Goal: Information Seeking & Learning: Learn about a topic

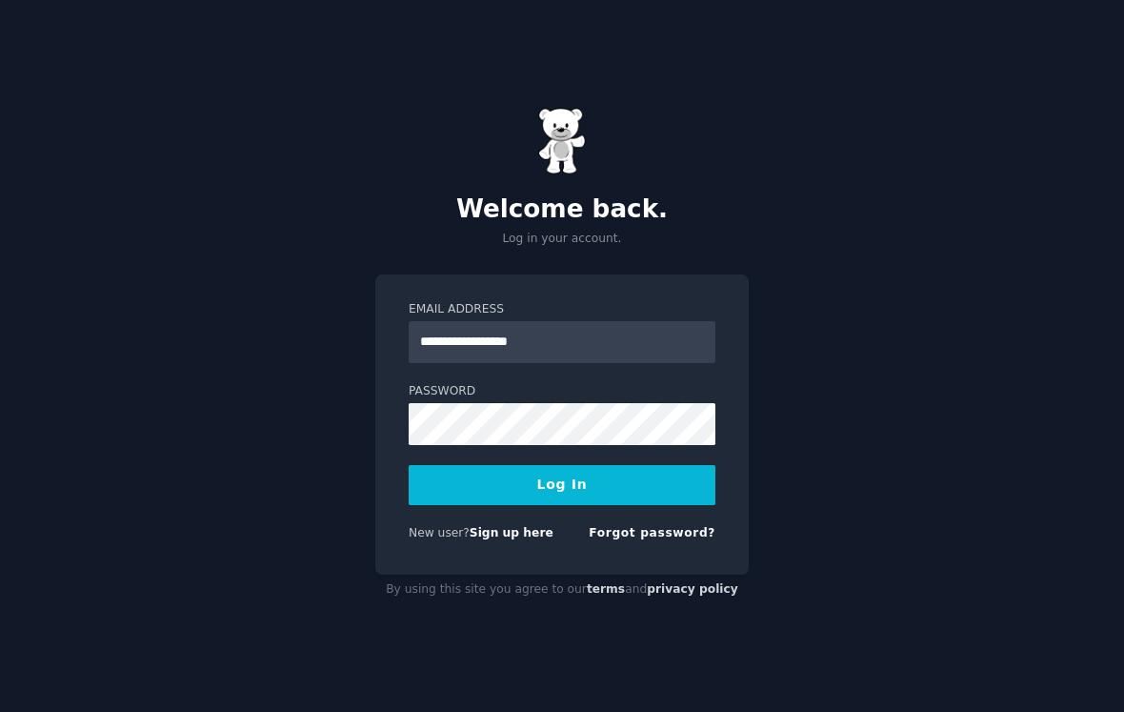
click at [866, 642] on div "**********" at bounding box center [562, 356] width 1124 height 712
click at [409, 465] on button "Log In" at bounding box center [562, 485] width 307 height 40
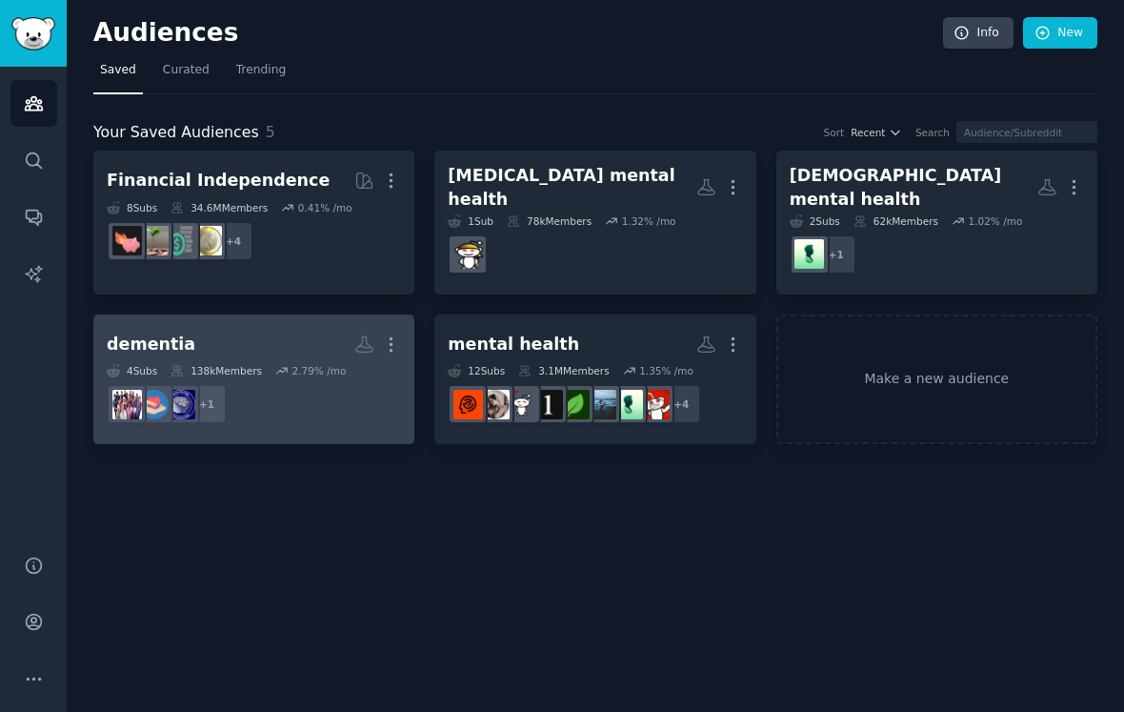
click at [300, 328] on h2 "[MEDICAL_DATA] Custom Audience More" at bounding box center [254, 344] width 294 height 33
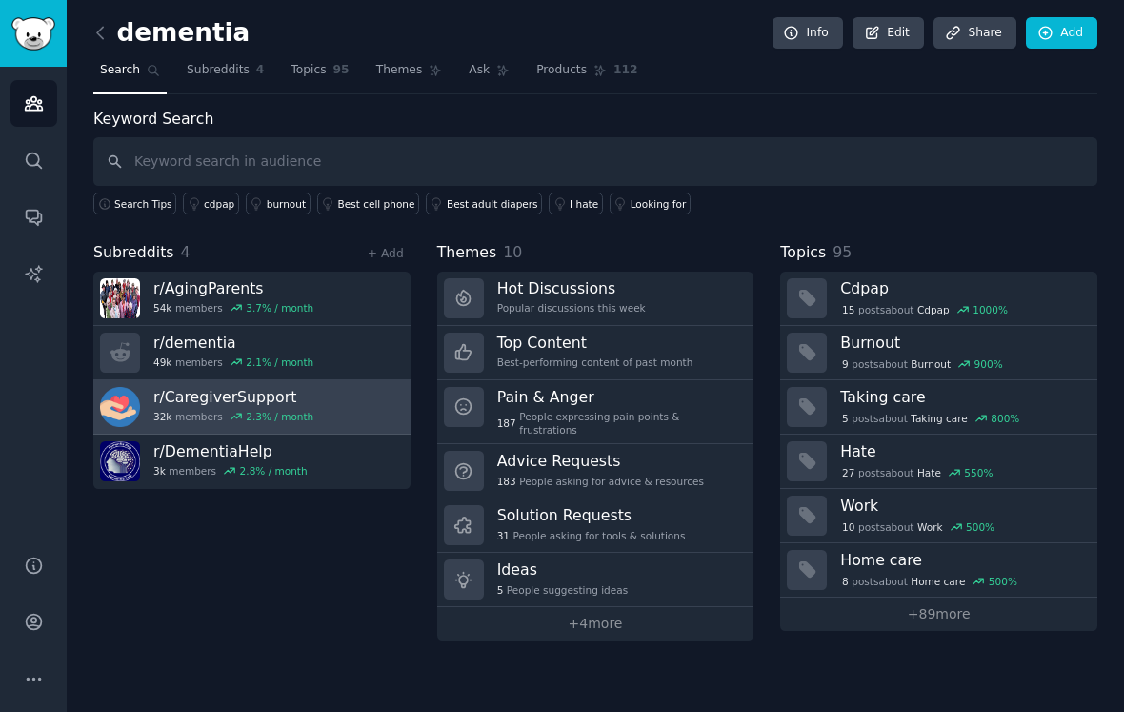
click at [345, 396] on link "r/ CaregiverSupport 32k members 2.3 % / month" at bounding box center [251, 407] width 317 height 54
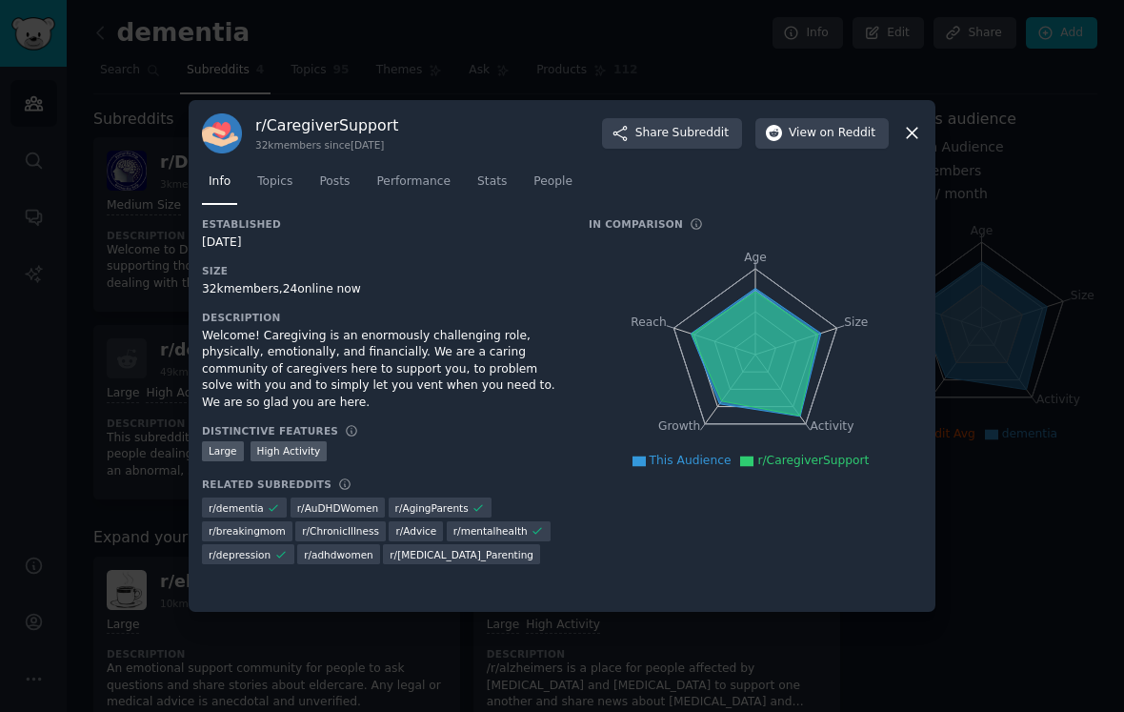
click at [300, 182] on nav "Info Topics Posts Performance Stats People" at bounding box center [562, 186] width 720 height 39
click at [292, 182] on span "Topics" at bounding box center [274, 181] width 35 height 17
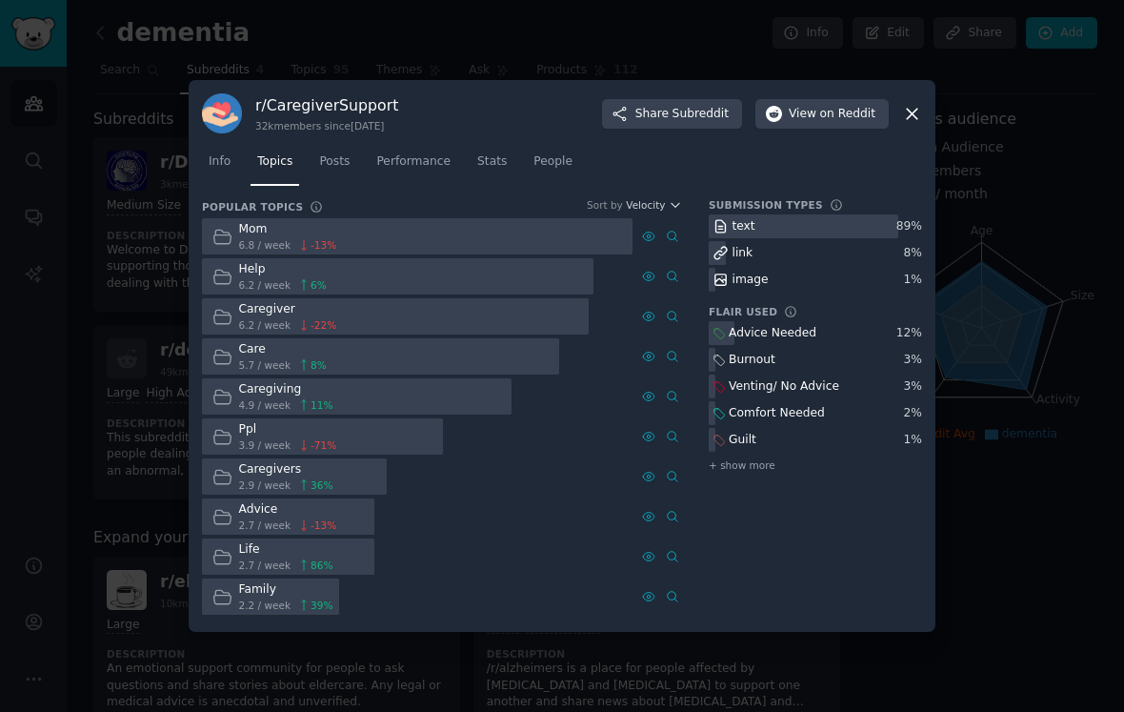
click at [349, 241] on div at bounding box center [417, 236] width 431 height 37
click at [342, 327] on div "Caregiver 6.2 / week -22 %" at bounding box center [274, 316] width 145 height 37
click at [768, 331] on div "Advice Needed" at bounding box center [773, 333] width 88 height 17
click at [346, 148] on link "Posts" at bounding box center [335, 166] width 44 height 39
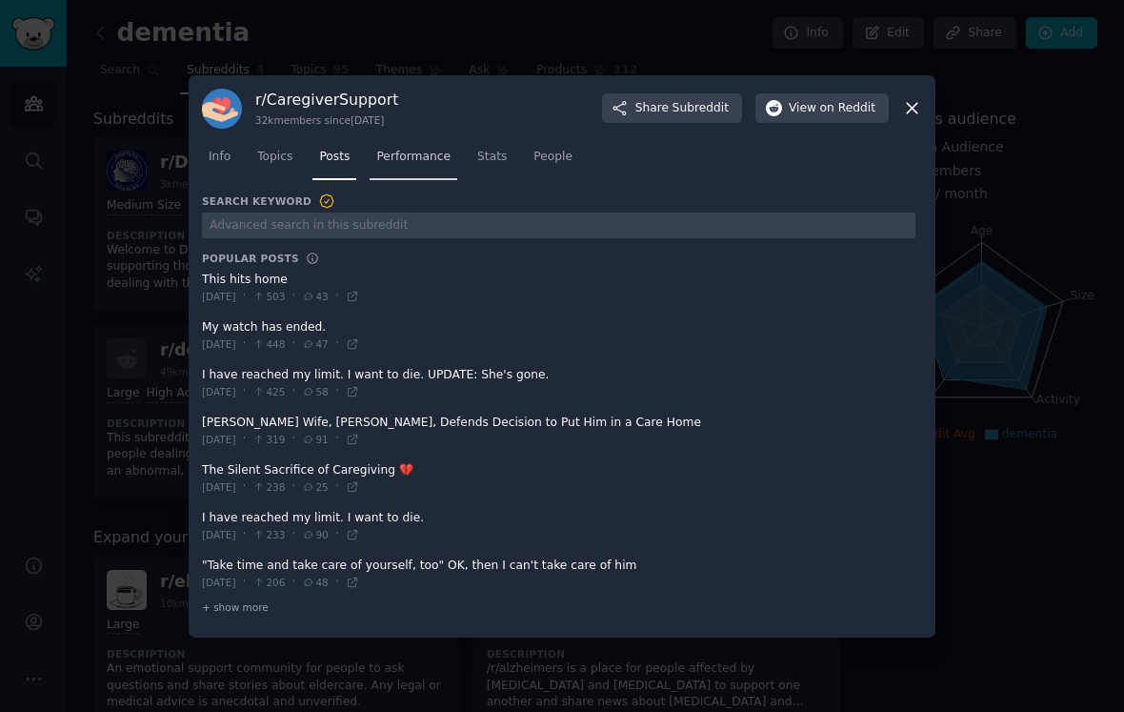
click at [423, 164] on span "Performance" at bounding box center [413, 157] width 74 height 17
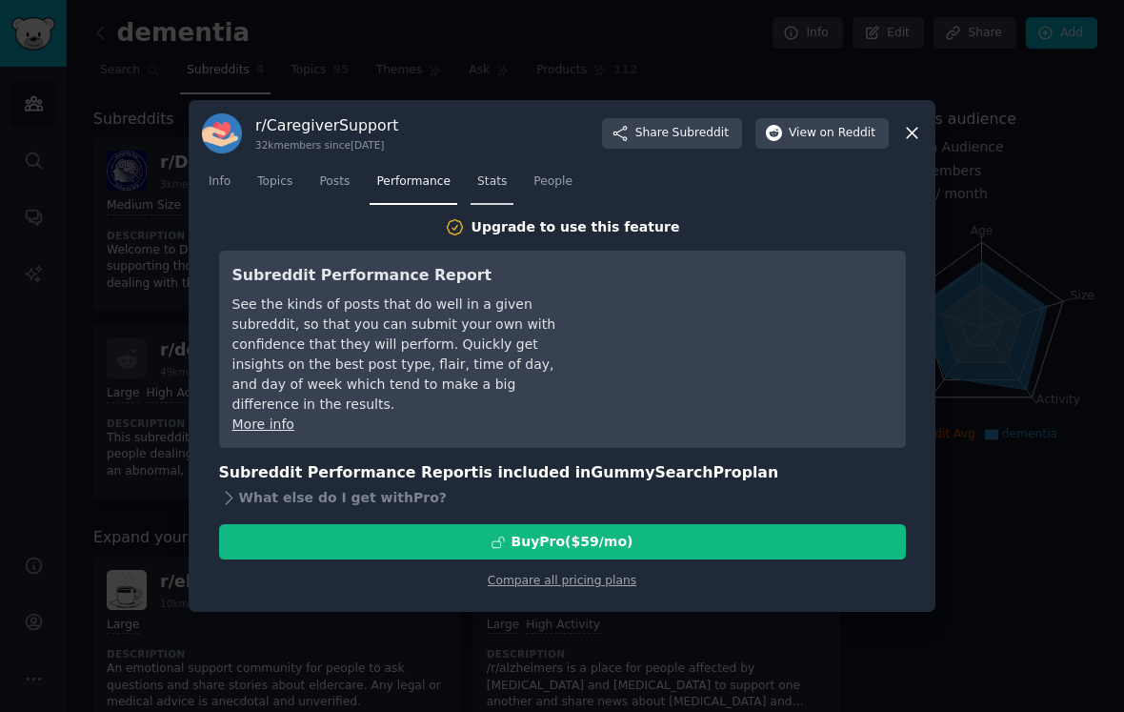
click at [502, 188] on span "Stats" at bounding box center [492, 181] width 30 height 17
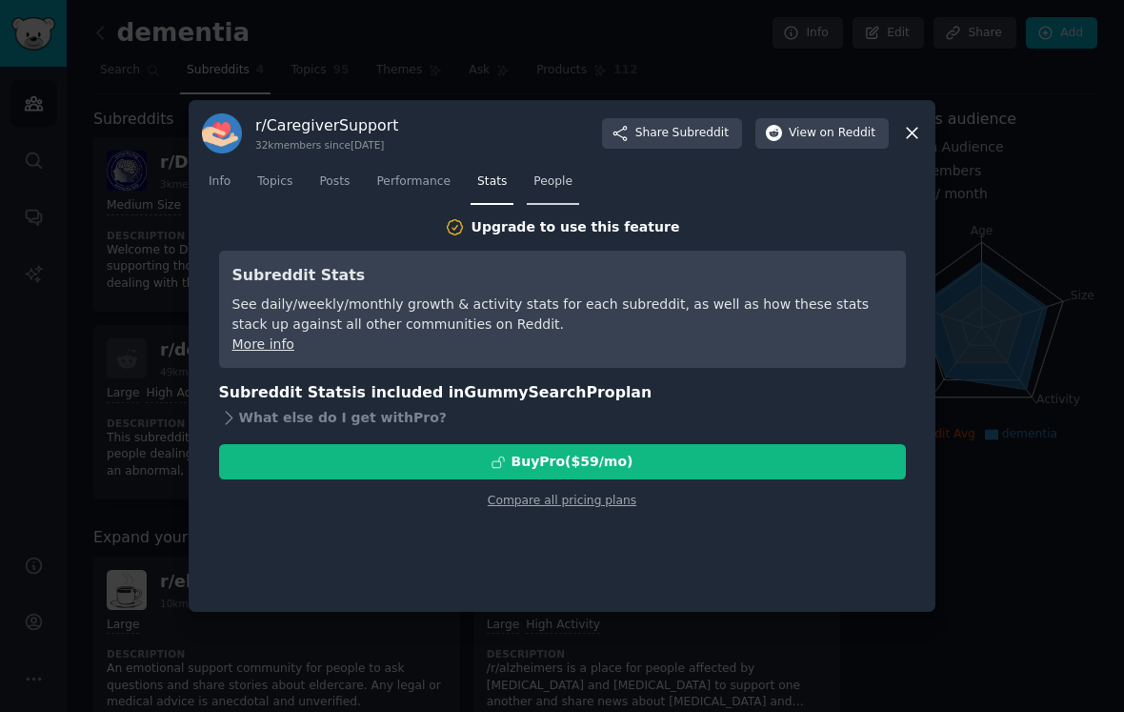
click at [534, 186] on span "People" at bounding box center [553, 181] width 39 height 17
click at [922, 128] on div "r/ CaregiverSupport 32k members since [DATE] Share Subreddit View on Reddit Inf…" at bounding box center [562, 356] width 747 height 513
click at [911, 134] on icon at bounding box center [912, 134] width 10 height 10
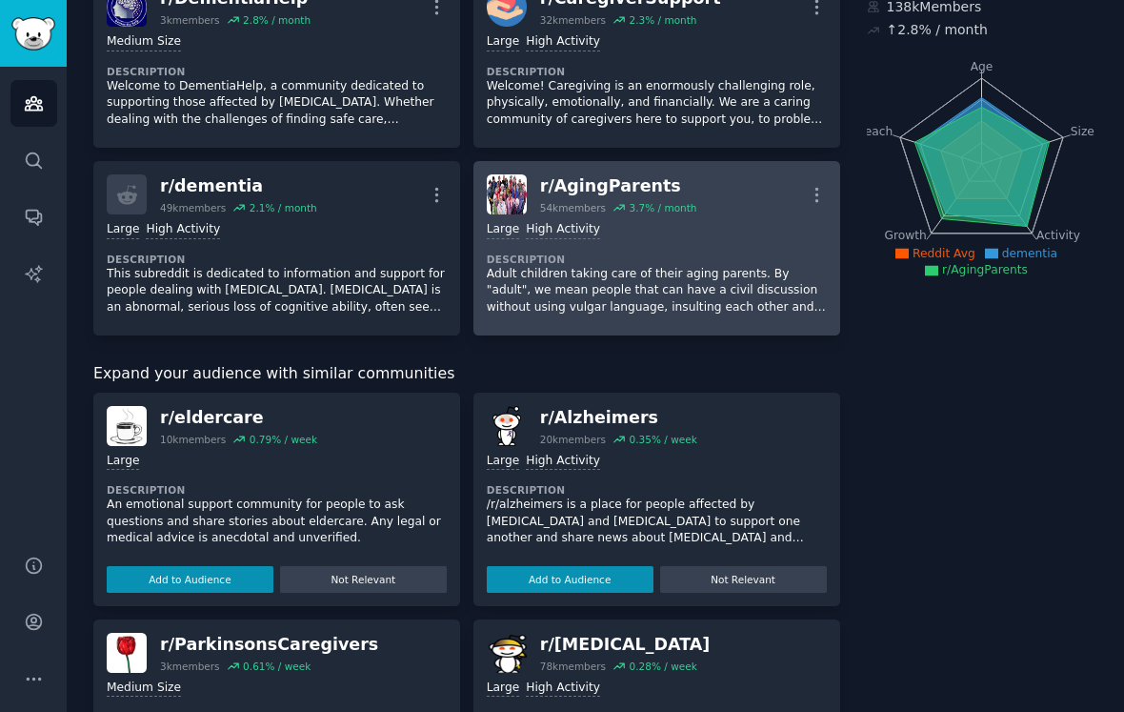
scroll to position [198, 0]
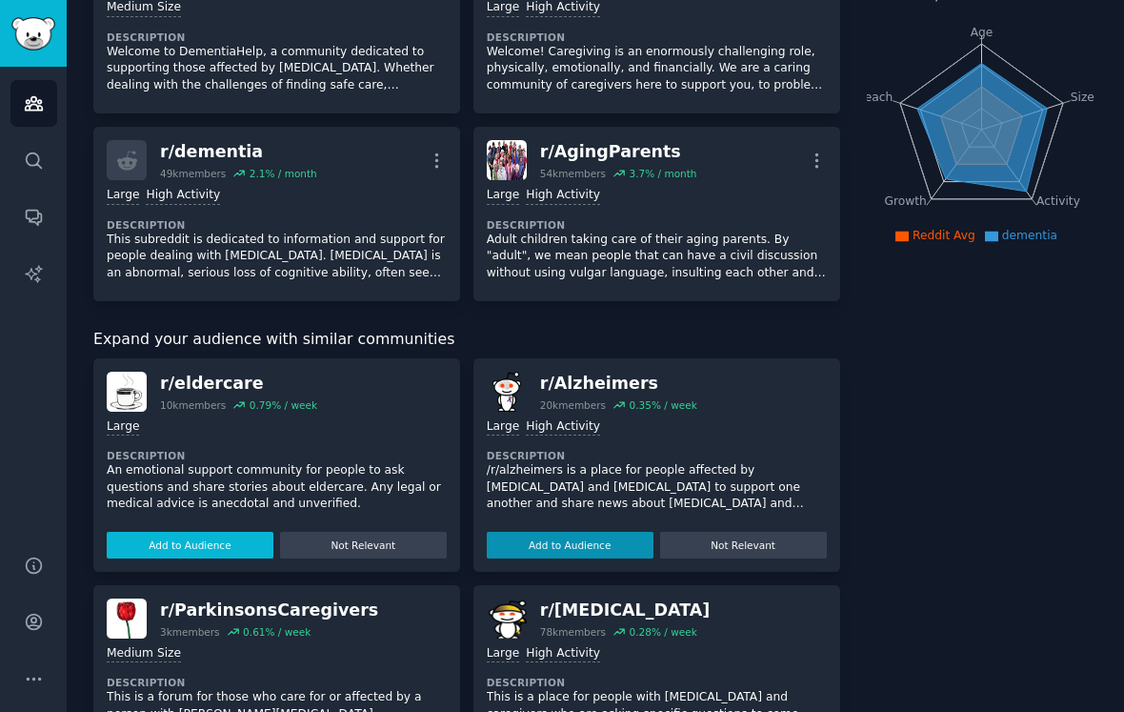
click at [242, 537] on button "Add to Audience" at bounding box center [190, 545] width 167 height 27
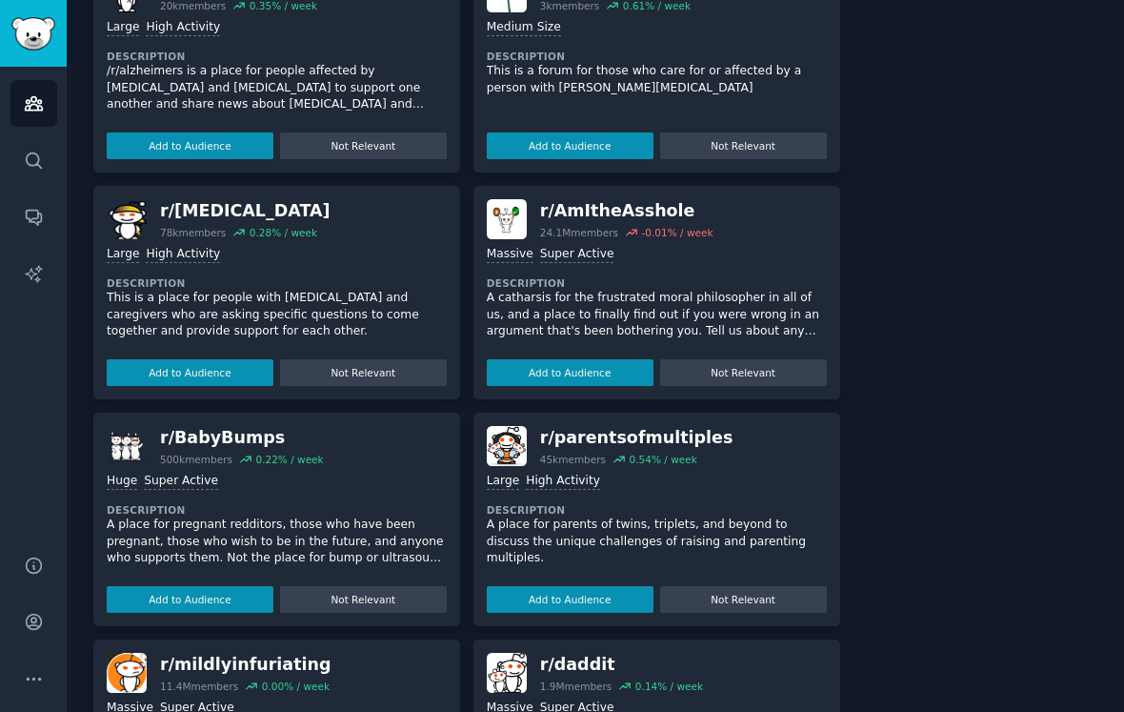
scroll to position [0, 0]
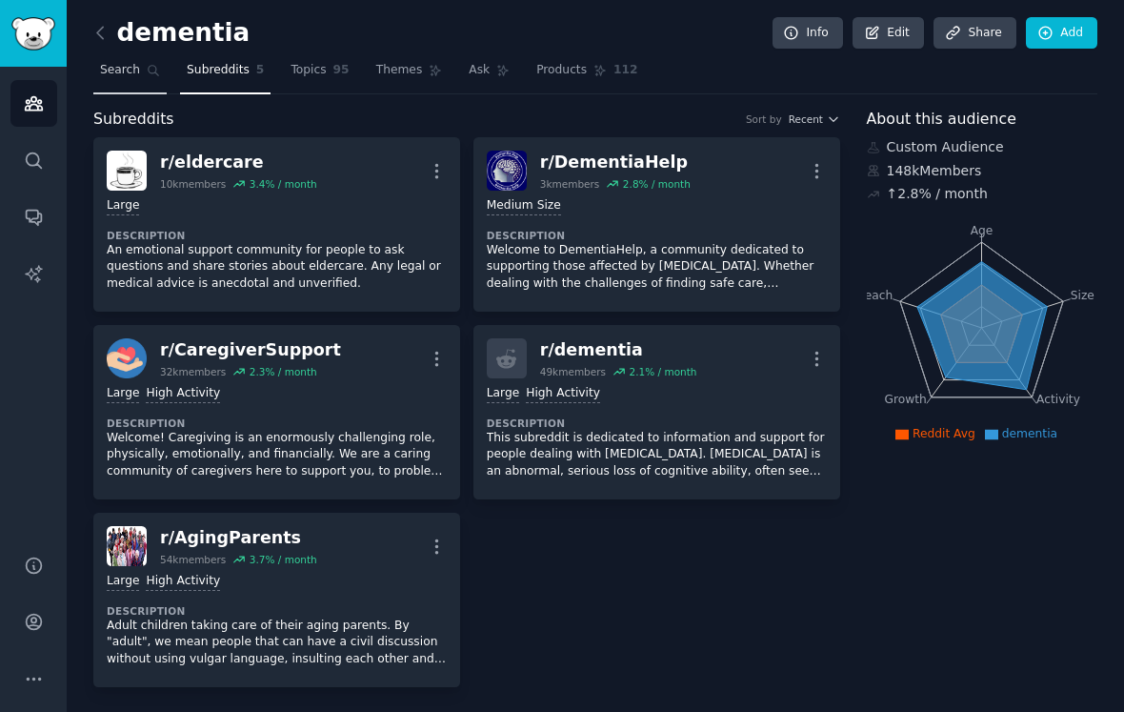
click at [145, 63] on link "Search" at bounding box center [129, 74] width 73 height 39
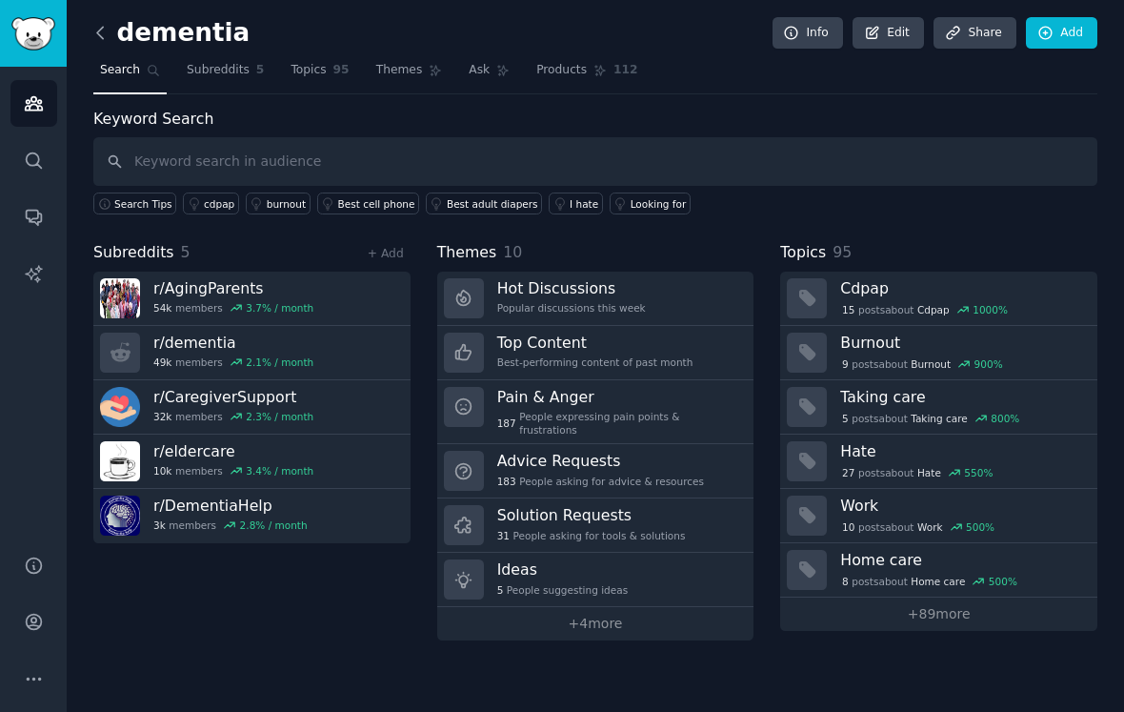
click at [101, 38] on icon at bounding box center [101, 33] width 20 height 20
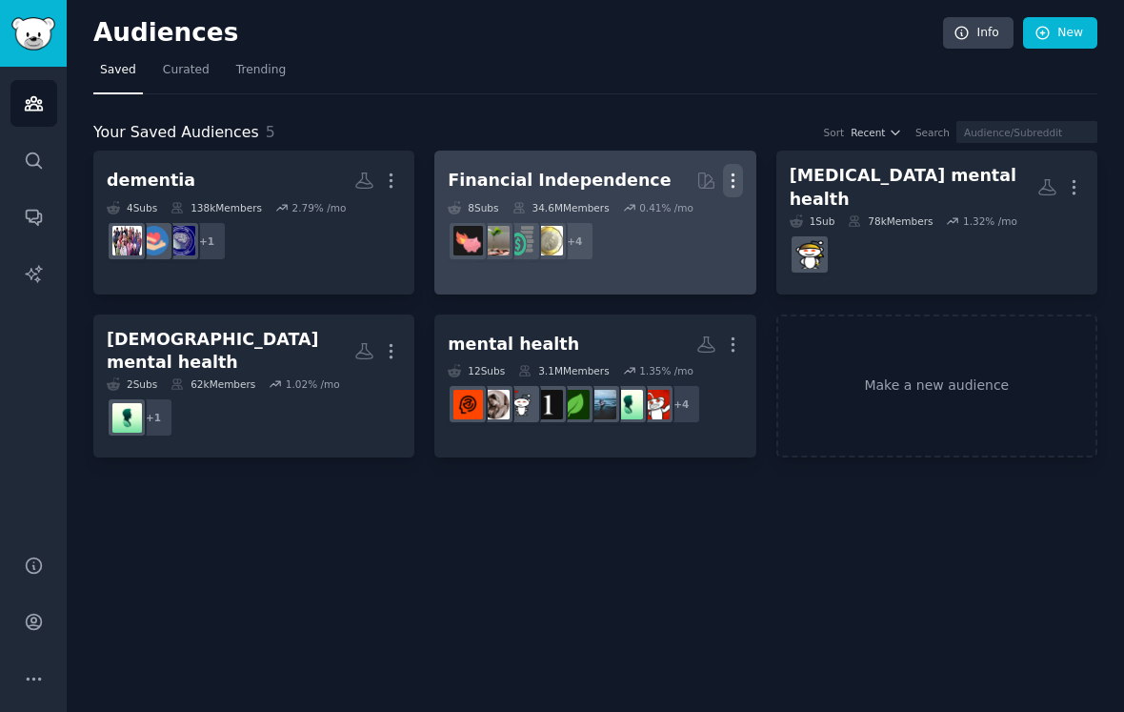
click at [732, 184] on icon "button" at bounding box center [733, 181] width 20 height 20
click at [696, 215] on p "Delete" at bounding box center [681, 221] width 44 height 20
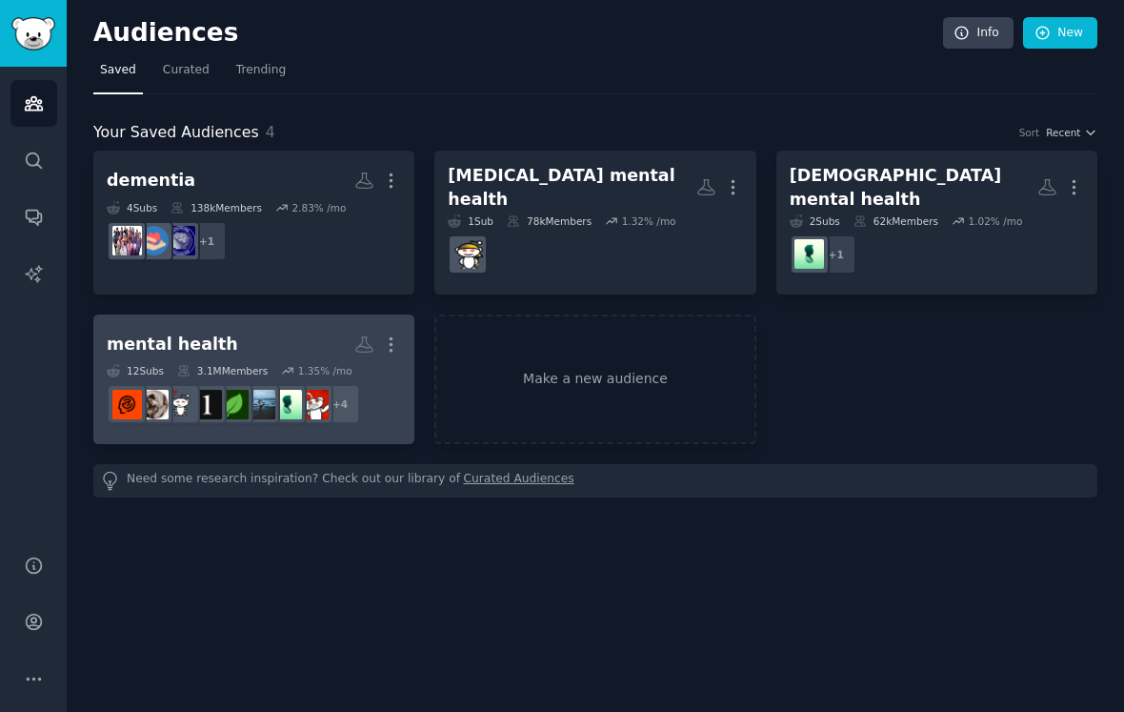
click at [312, 364] on div "1.35 % /mo" at bounding box center [325, 370] width 54 height 13
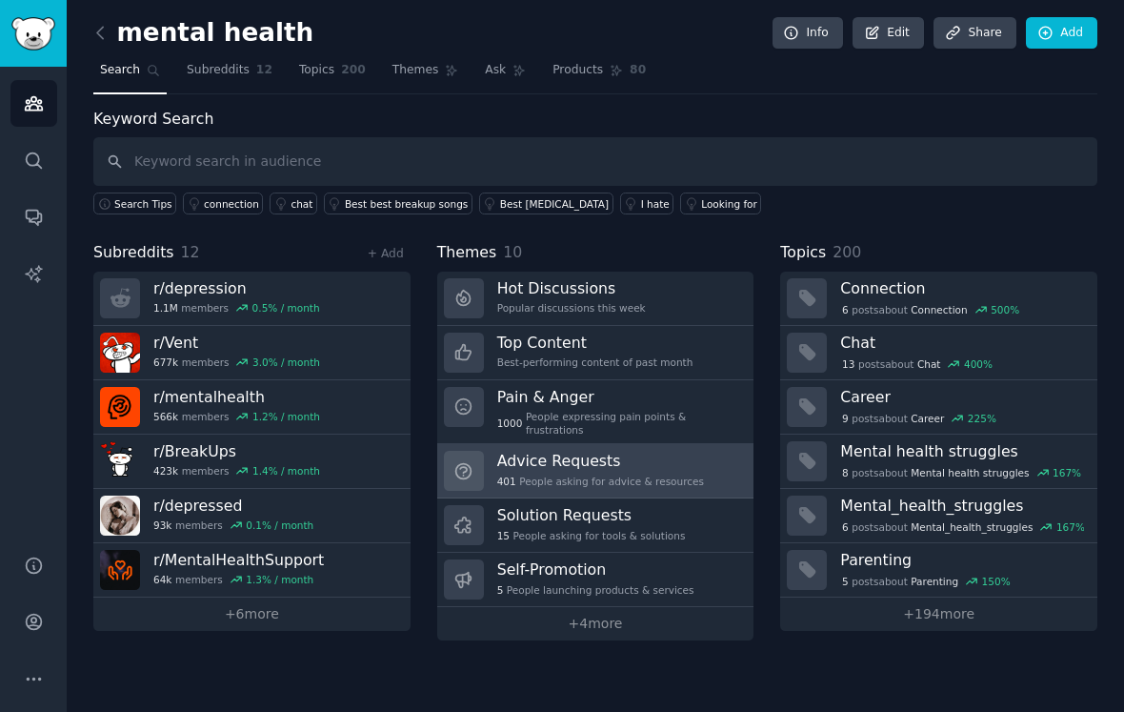
click at [545, 451] on h3 "Advice Requests" at bounding box center [600, 461] width 207 height 20
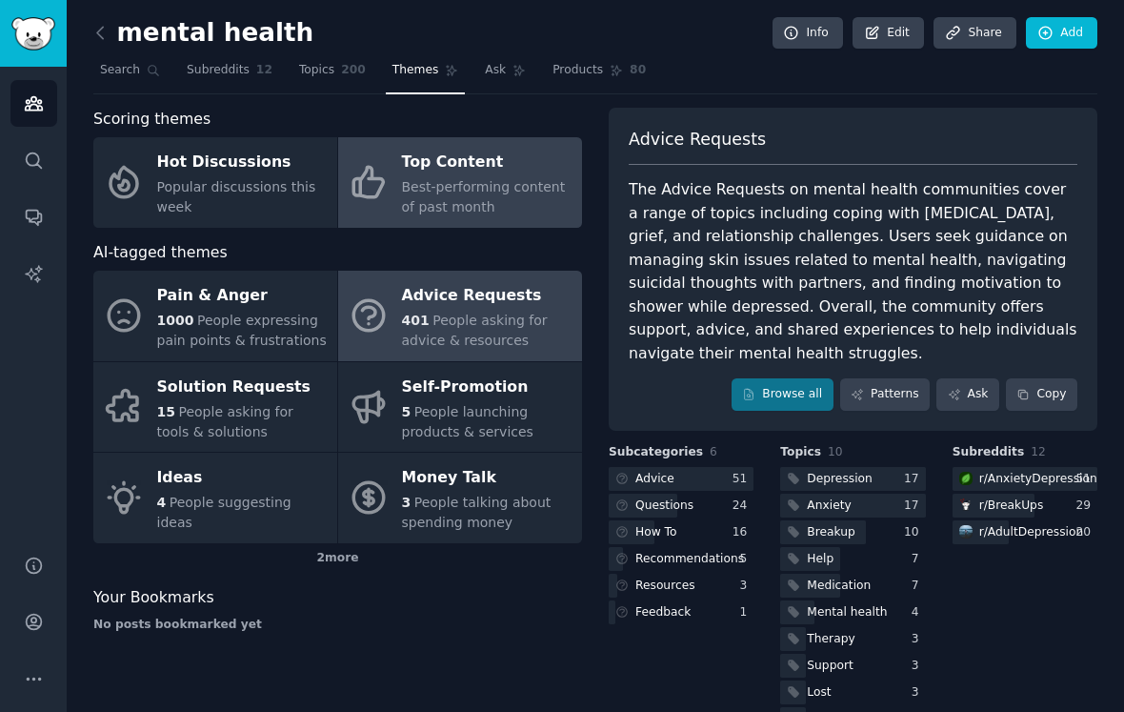
click at [543, 194] on div "Best-performing content of past month" at bounding box center [487, 197] width 171 height 40
